Goal: Task Accomplishment & Management: Manage account settings

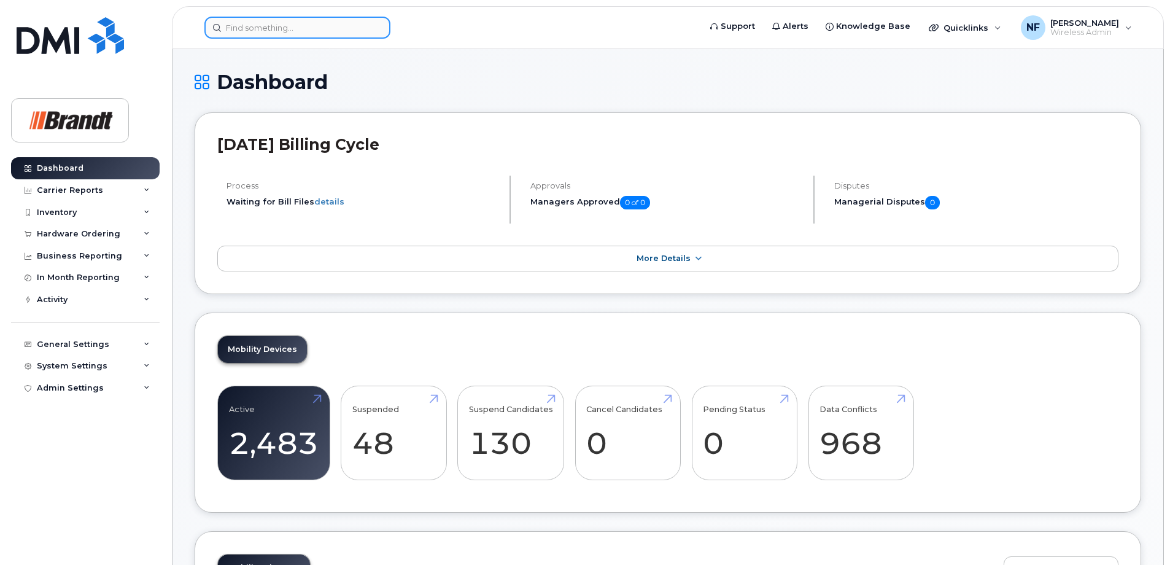
click at [311, 29] on input at bounding box center [297, 28] width 186 height 22
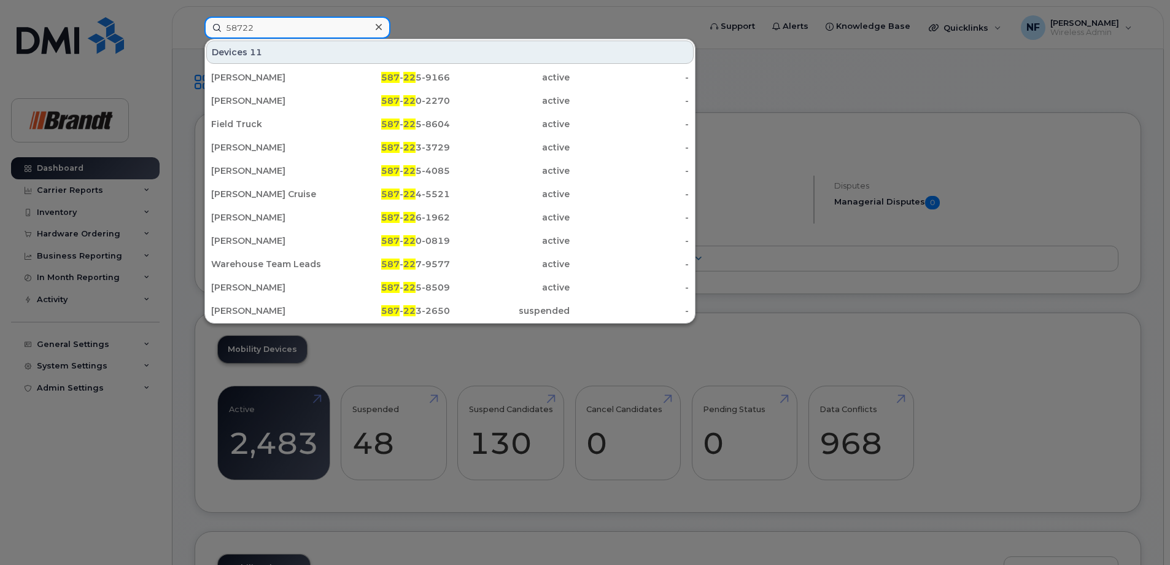
type input "58722"
click at [387, 282] on div "587 - 22 5-8509" at bounding box center [391, 287] width 120 height 12
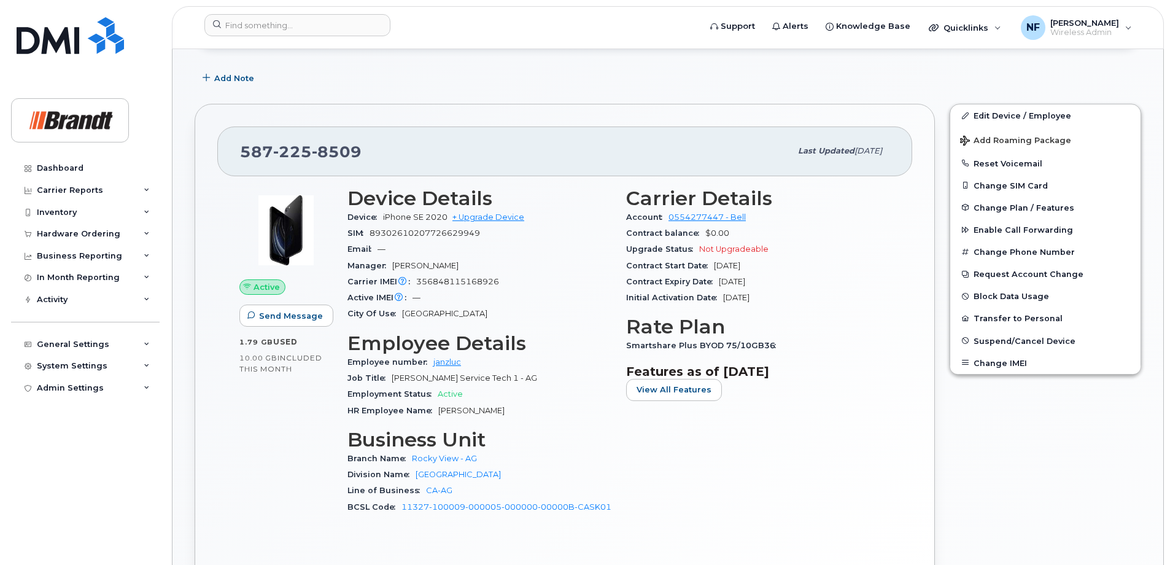
scroll to position [61, 0]
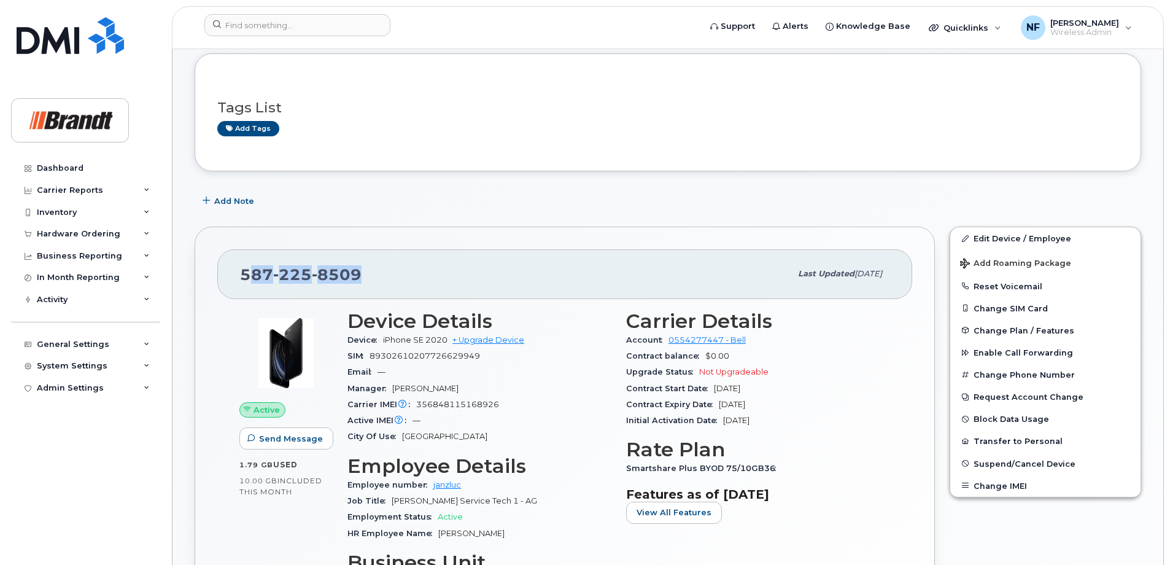
drag, startPoint x: 359, startPoint y: 271, endPoint x: 246, endPoint y: 278, distance: 112.6
click at [246, 278] on div "587 225 8509" at bounding box center [515, 274] width 551 height 26
click at [349, 280] on span "8509" at bounding box center [337, 274] width 50 height 18
drag, startPoint x: 372, startPoint y: 273, endPoint x: 236, endPoint y: 273, distance: 136.3
click at [236, 273] on div "587 225 8509 Last updated Aug 12, 2025" at bounding box center [564, 273] width 695 height 49
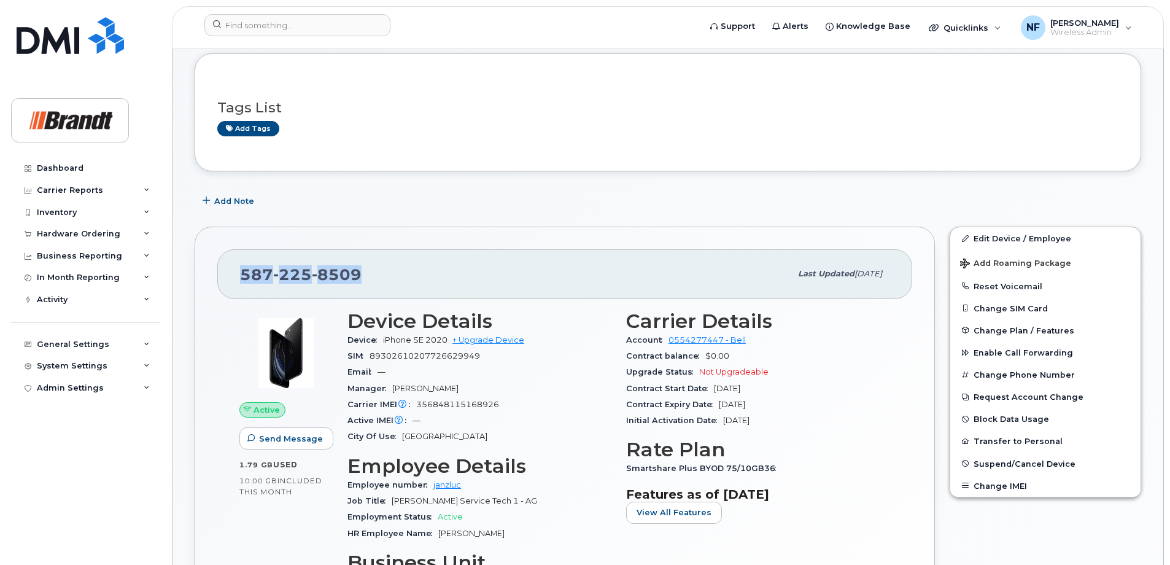
copy span "587 225 8509"
click at [294, 13] on header "Support Alerts Knowledge Base Quicklinks Suspend / Cancel Device Change SIM Car…" at bounding box center [668, 27] width 992 height 43
click at [294, 18] on input at bounding box center [297, 25] width 186 height 22
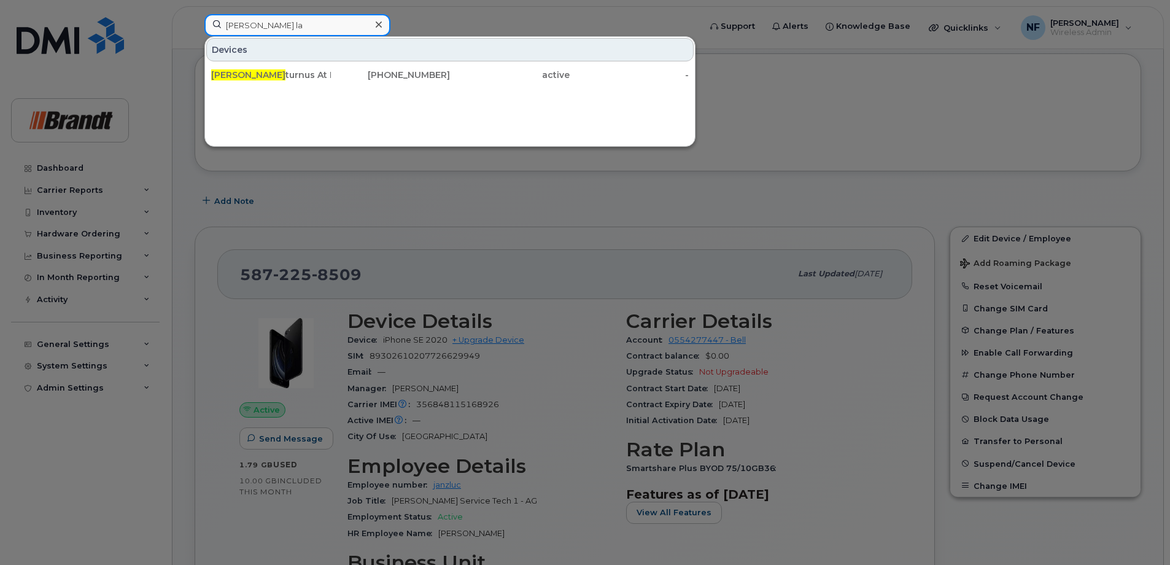
type input "nathan la"
click at [384, 77] on div "306-510-3202" at bounding box center [391, 75] width 120 height 12
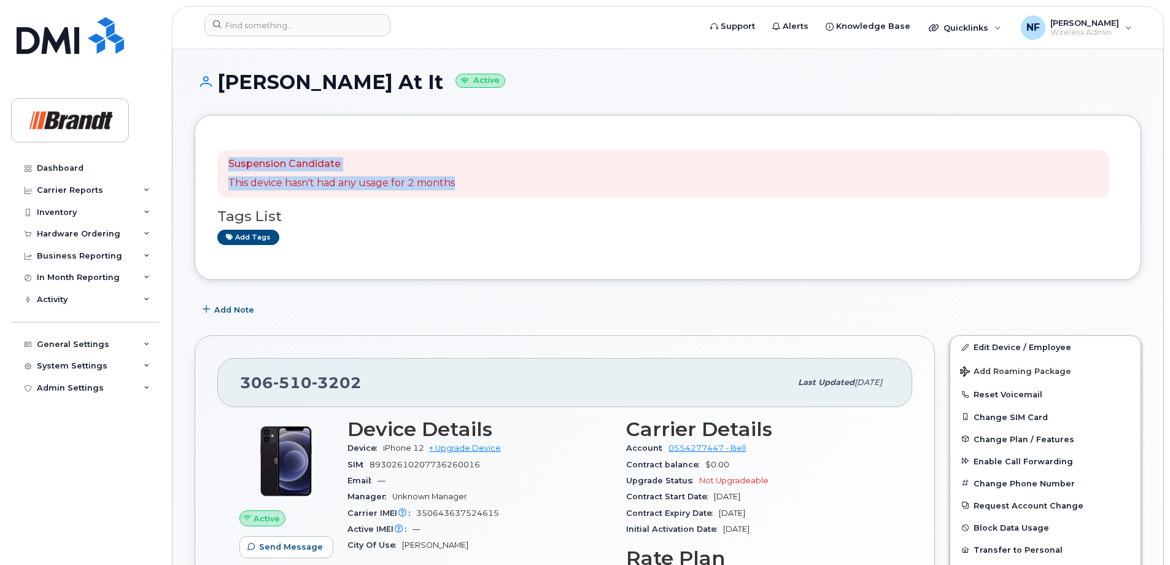
drag, startPoint x: 459, startPoint y: 182, endPoint x: 220, endPoint y: 155, distance: 240.3
click at [220, 155] on div "Suspension Candidate This device hasn't had any usage for 2 months" at bounding box center [663, 174] width 892 height 48
drag, startPoint x: 220, startPoint y: 155, endPoint x: 442, endPoint y: 269, distance: 249.1
click at [442, 269] on div "Suspension Candidate This device hasn't had any usage for 2 months Tags List Ad…" at bounding box center [668, 197] width 947 height 165
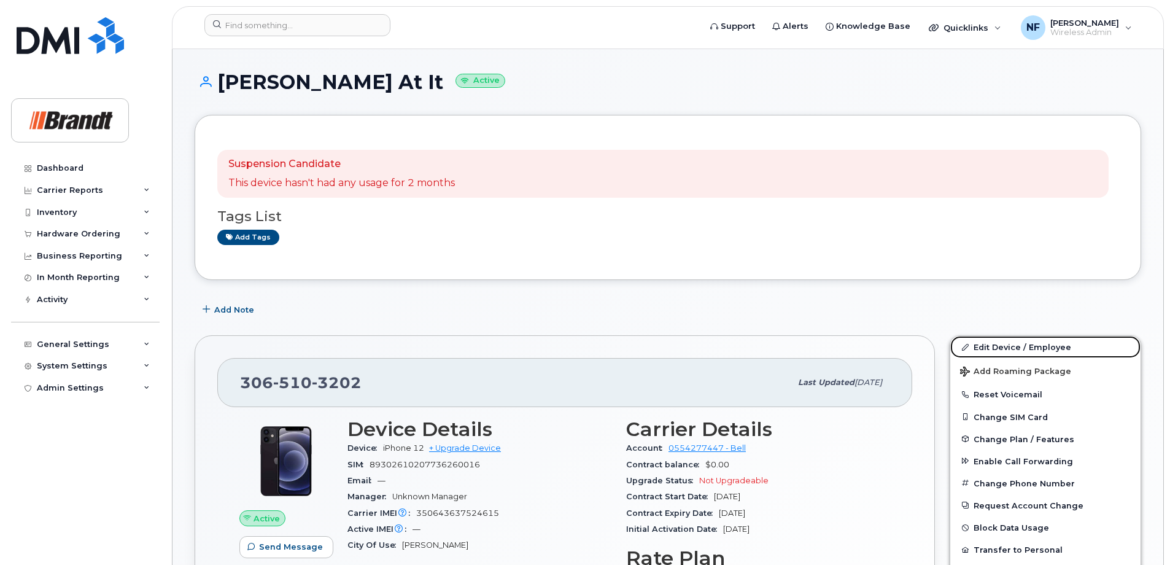
click at [1043, 346] on link "Edit Device / Employee" at bounding box center [1046, 347] width 190 height 22
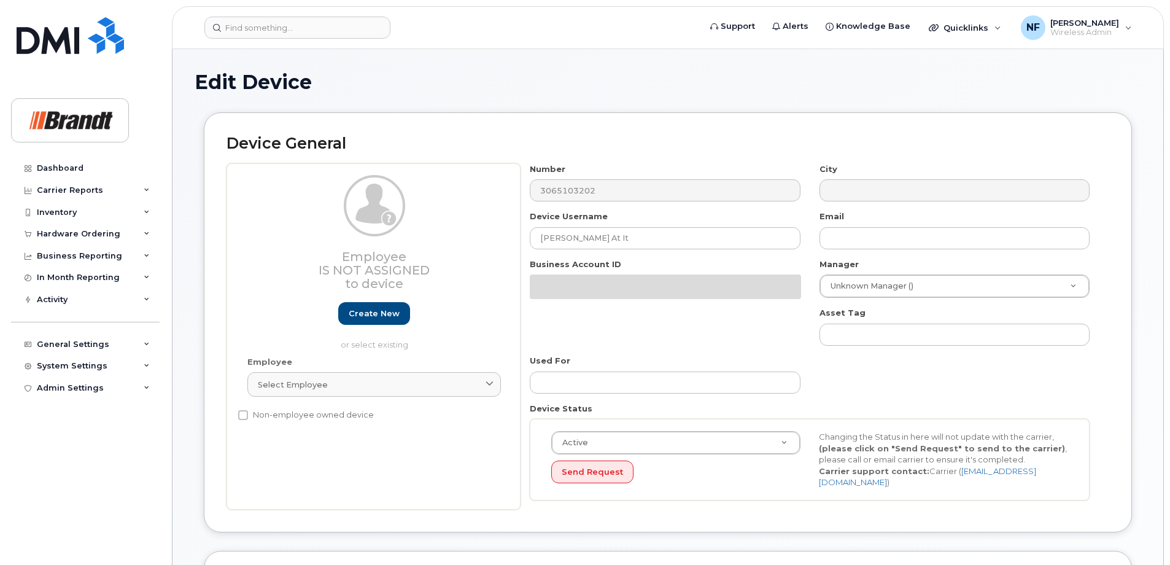
select select "33722384"
select select "34499151"
select select "35132258"
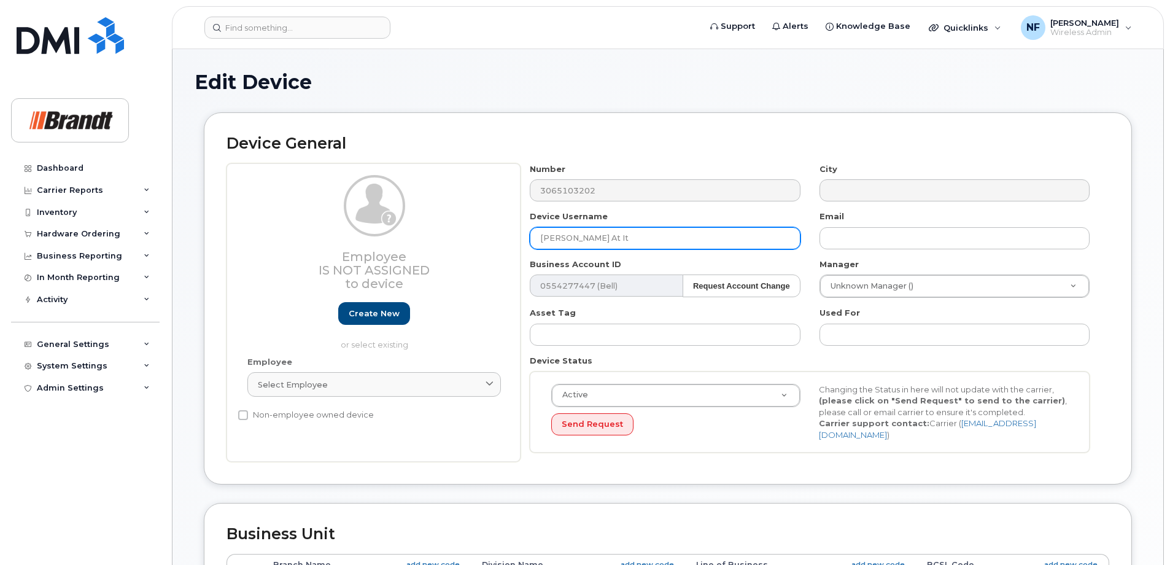
drag, startPoint x: 636, startPoint y: 243, endPoint x: 508, endPoint y: 243, distance: 127.7
click at [508, 243] on div "Employee Is not assigned to device Create new or select existing Employee Selec…" at bounding box center [668, 312] width 883 height 299
type input "[PERSON_NAME]"
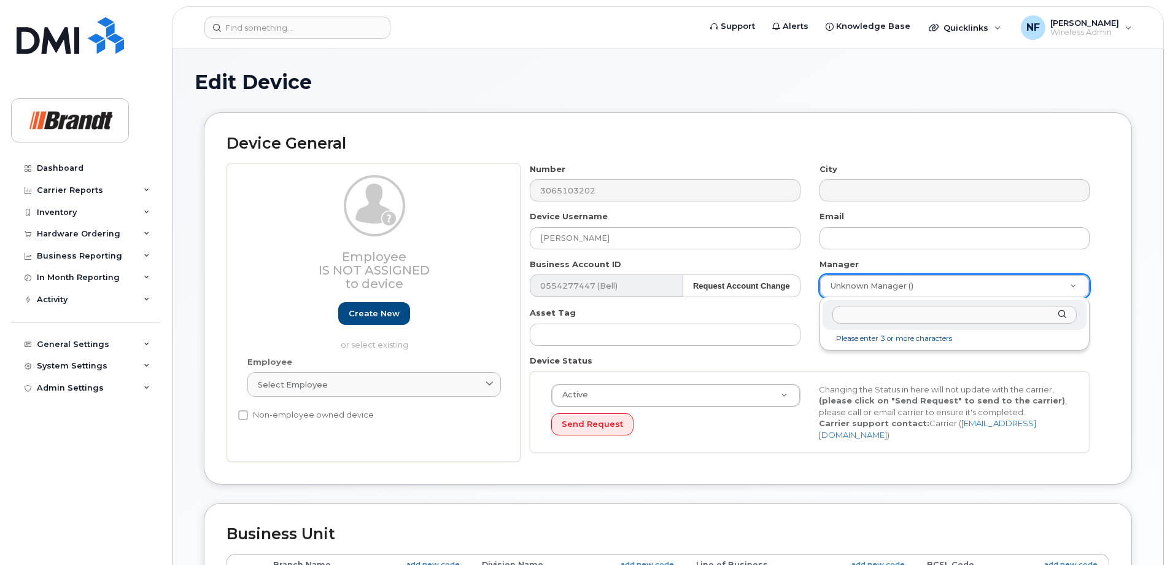
click at [888, 316] on input "text" at bounding box center [955, 315] width 244 height 18
type input "patrick p"
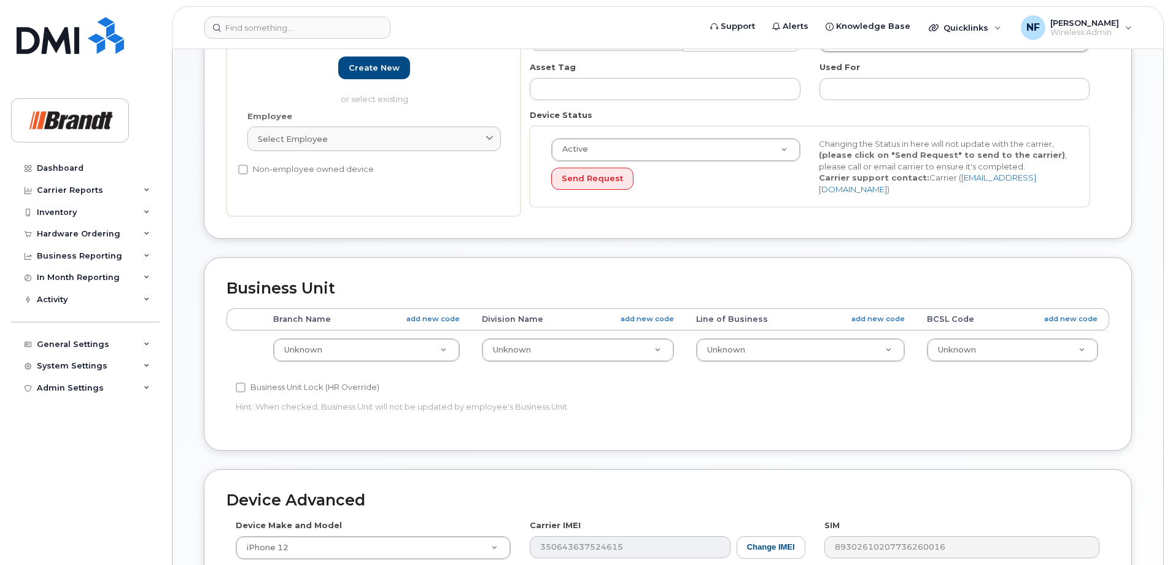
scroll to position [511, 0]
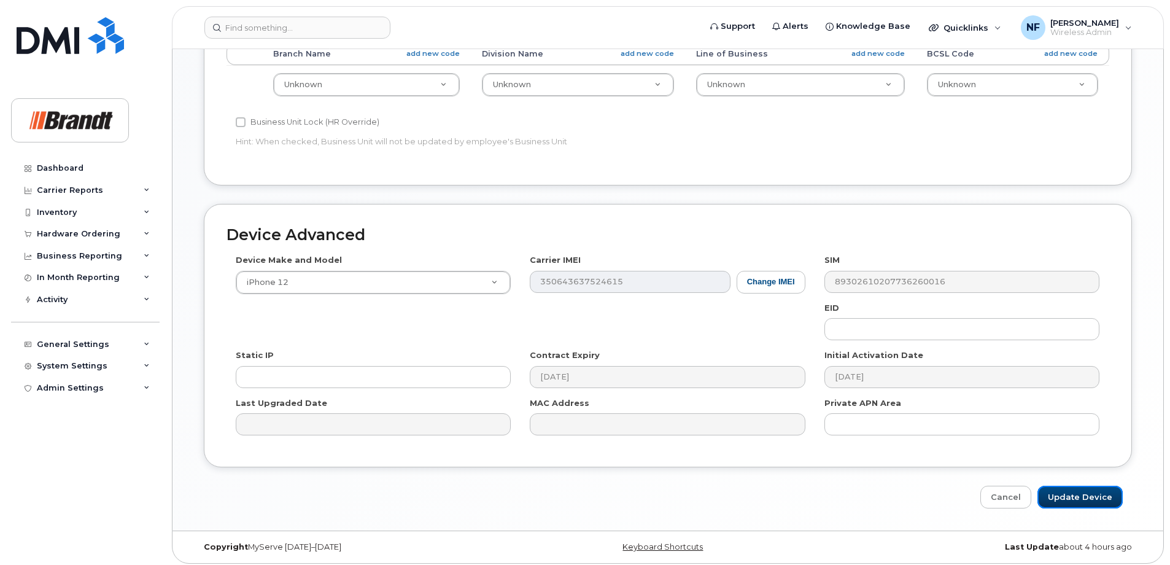
click at [1073, 488] on input "Update Device" at bounding box center [1080, 497] width 85 height 23
type input "Saving..."
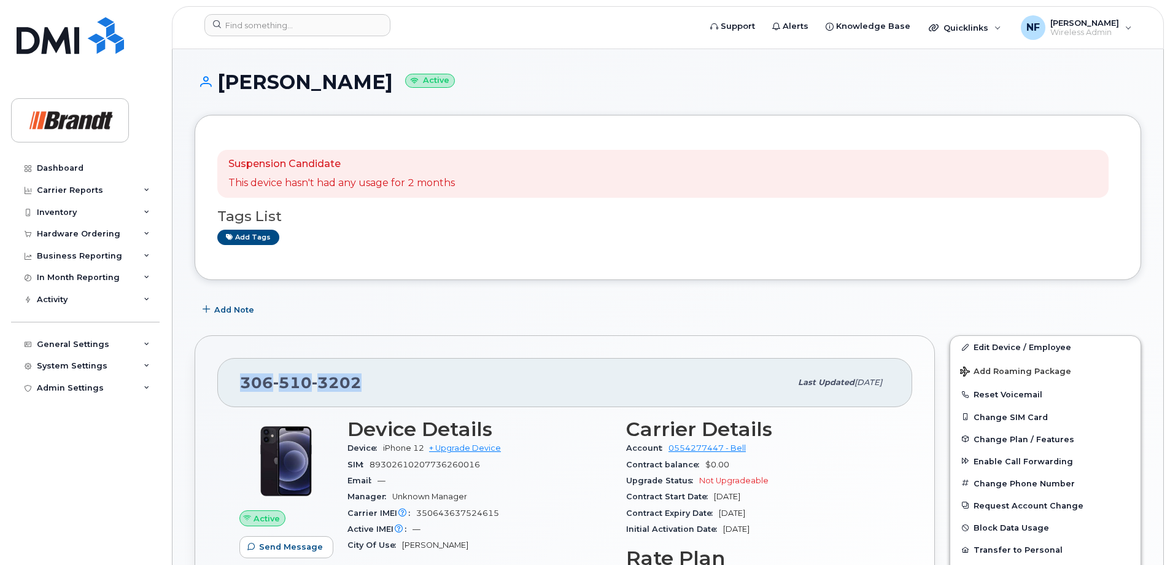
drag, startPoint x: 368, startPoint y: 384, endPoint x: 230, endPoint y: 384, distance: 138.8
click at [230, 384] on div "[PHONE_NUMBER] Last updated [DATE]" at bounding box center [564, 382] width 695 height 49
copy span "[PHONE_NUMBER]"
